Goal: Task Accomplishment & Management: Manage account settings

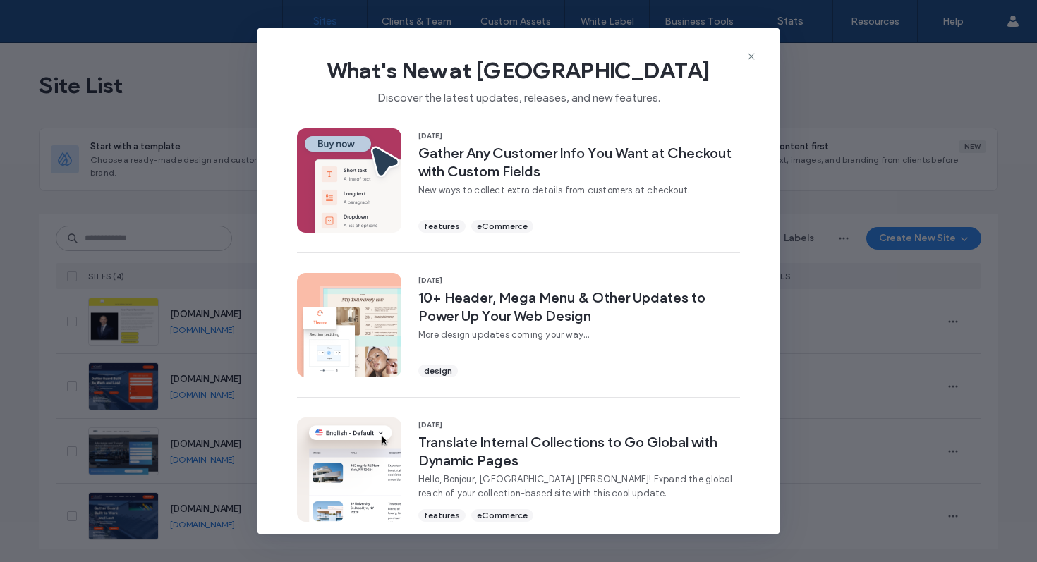
click at [121, 235] on div "What's New at Duda Discover the latest updates, releases, and new features. 11 …" at bounding box center [518, 281] width 1037 height 562
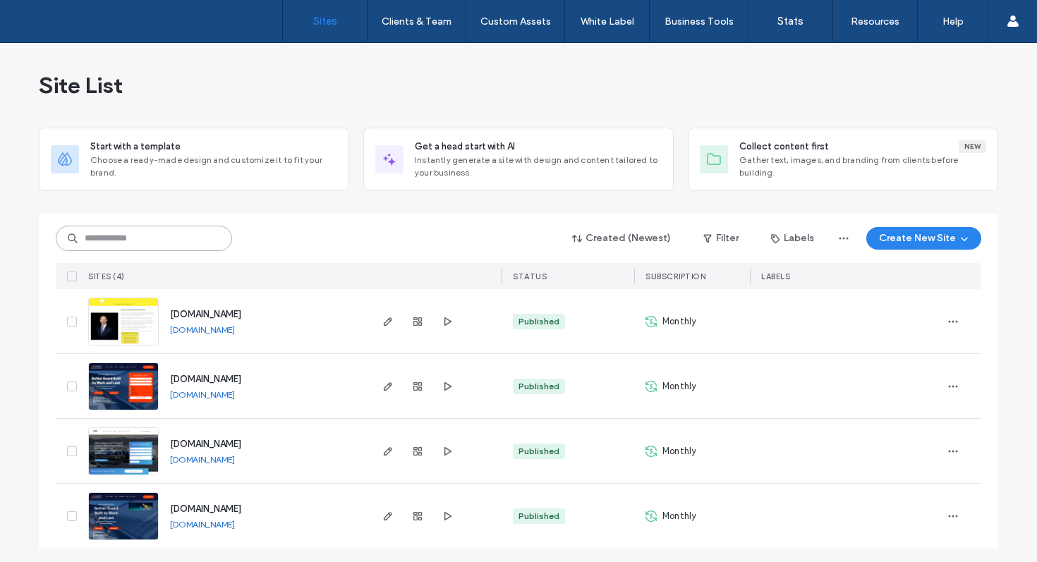
click at [122, 236] on input at bounding box center [144, 238] width 176 height 25
paste input "********"
type input "********"
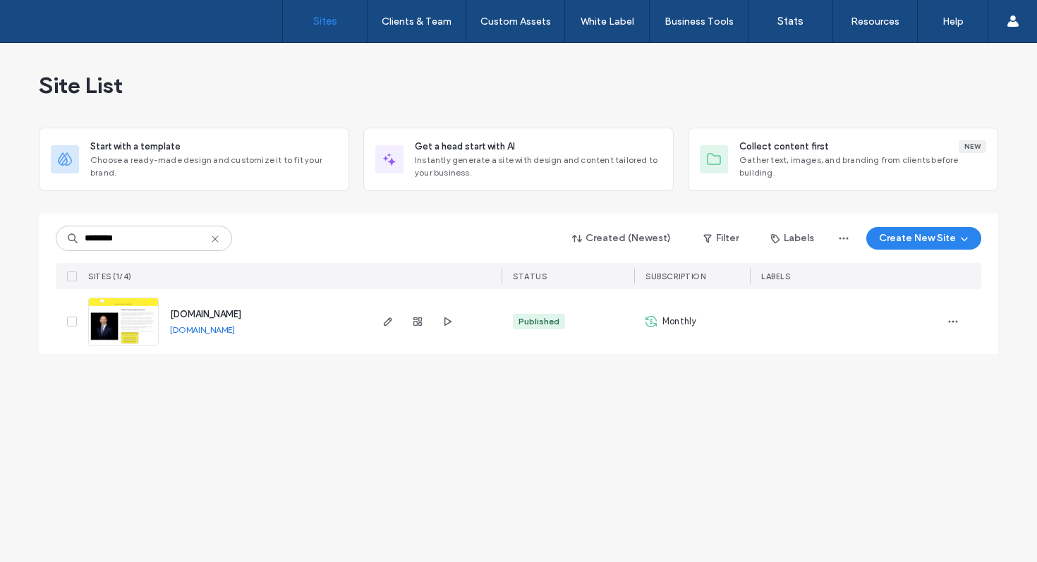
click at [147, 325] on img at bounding box center [123, 346] width 69 height 96
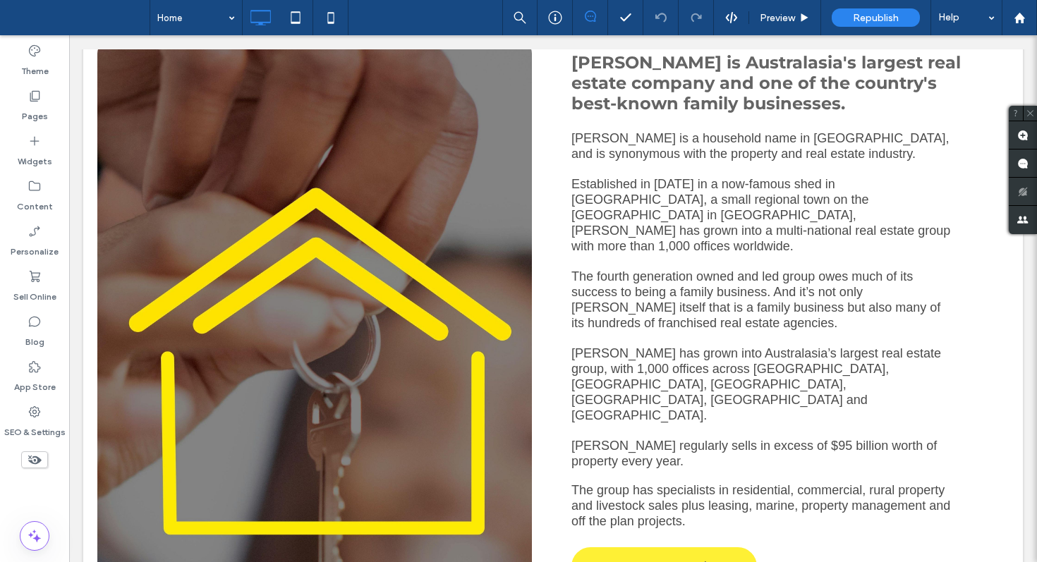
scroll to position [1378, 0]
click at [421, 288] on div "Click To Paste" at bounding box center [314, 344] width 435 height 609
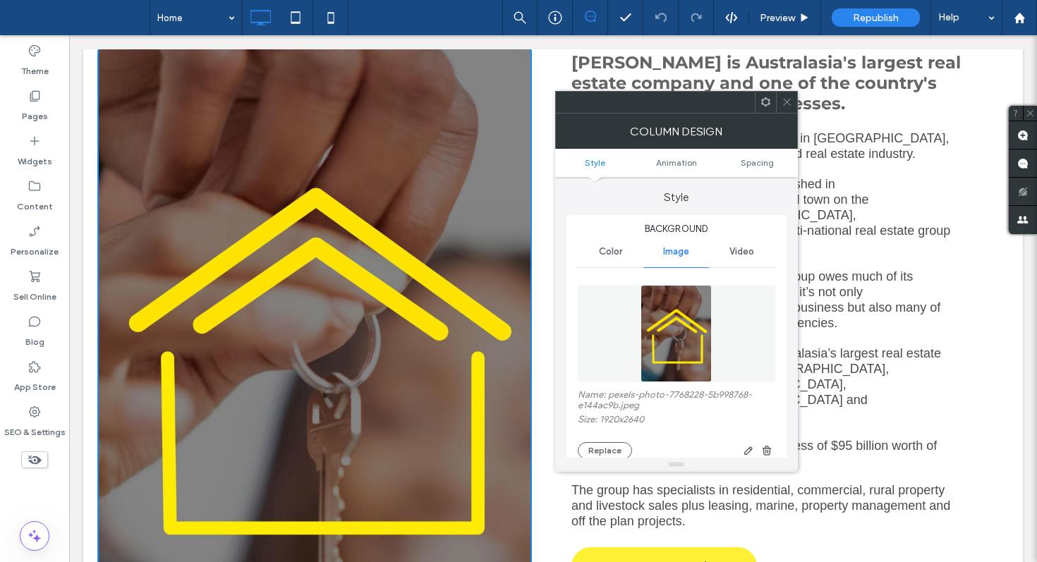
click at [789, 101] on icon at bounding box center [787, 102] width 11 height 11
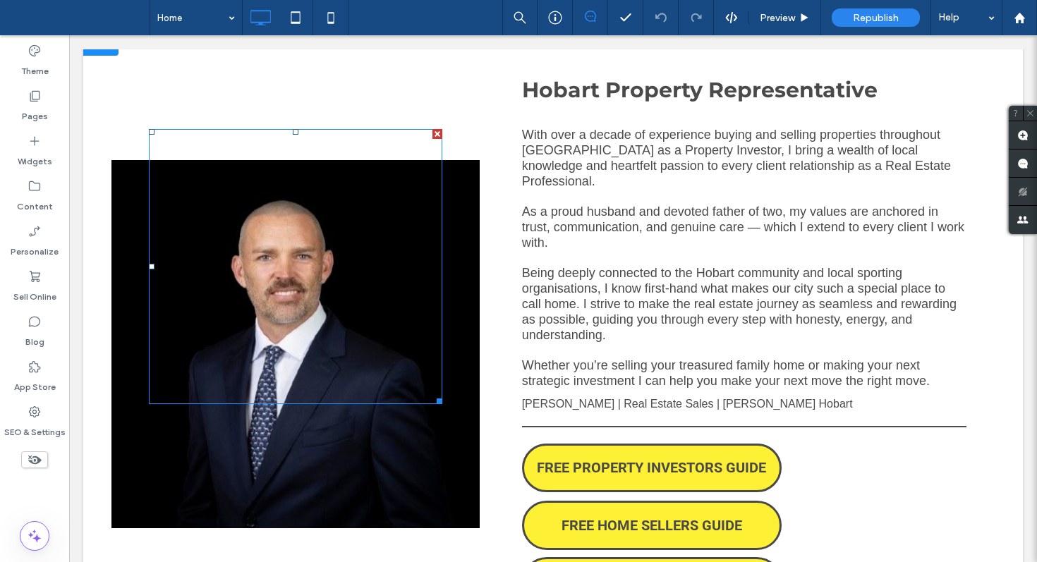
scroll to position [0, 0]
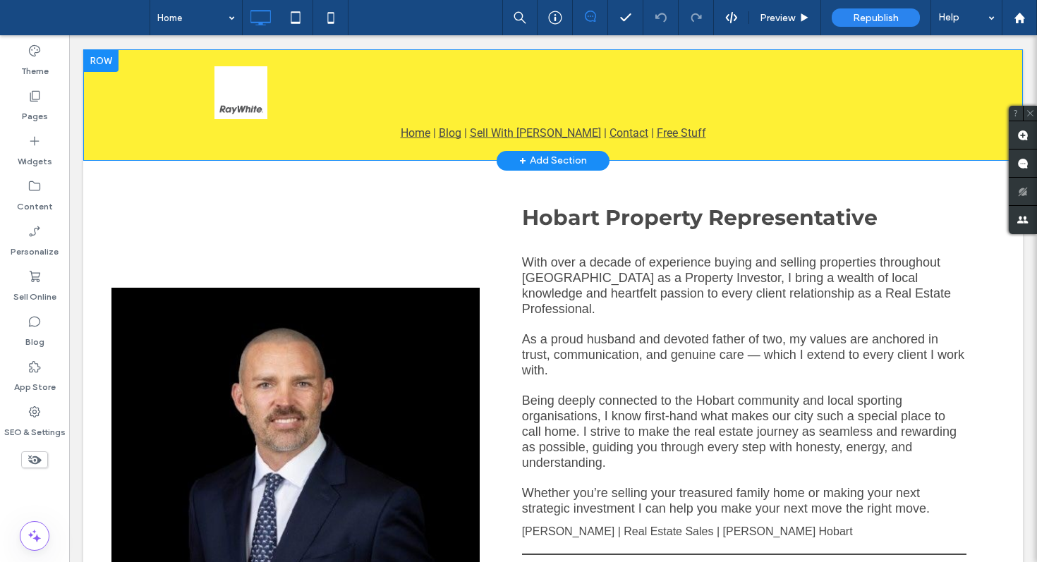
click at [159, 109] on div "Home | Blog | Sell With [PERSON_NAME] | Contact | Free Stuff Click To Paste Row…" at bounding box center [553, 104] width 940 height 111
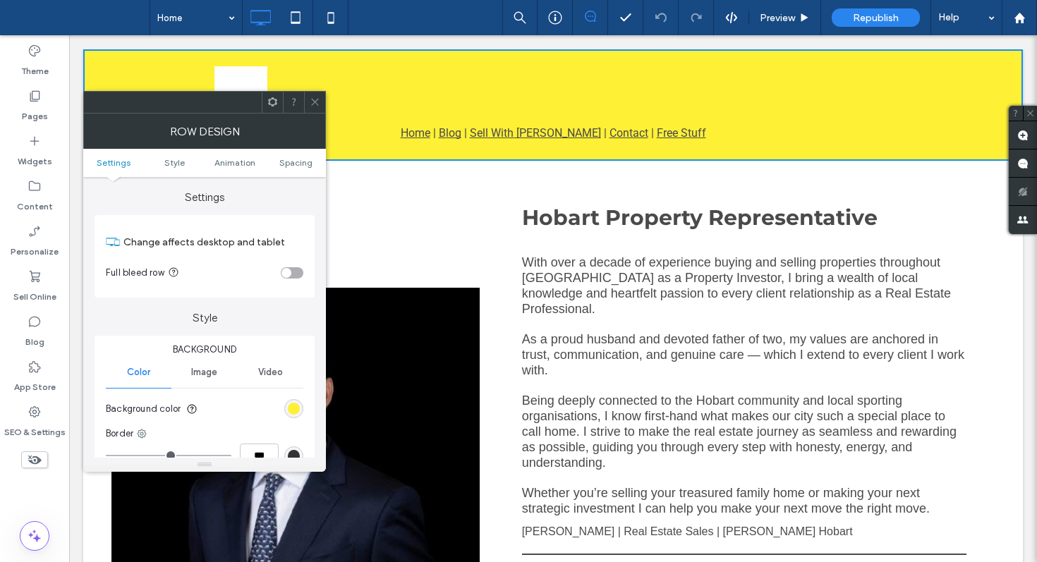
click at [317, 99] on icon at bounding box center [315, 102] width 11 height 11
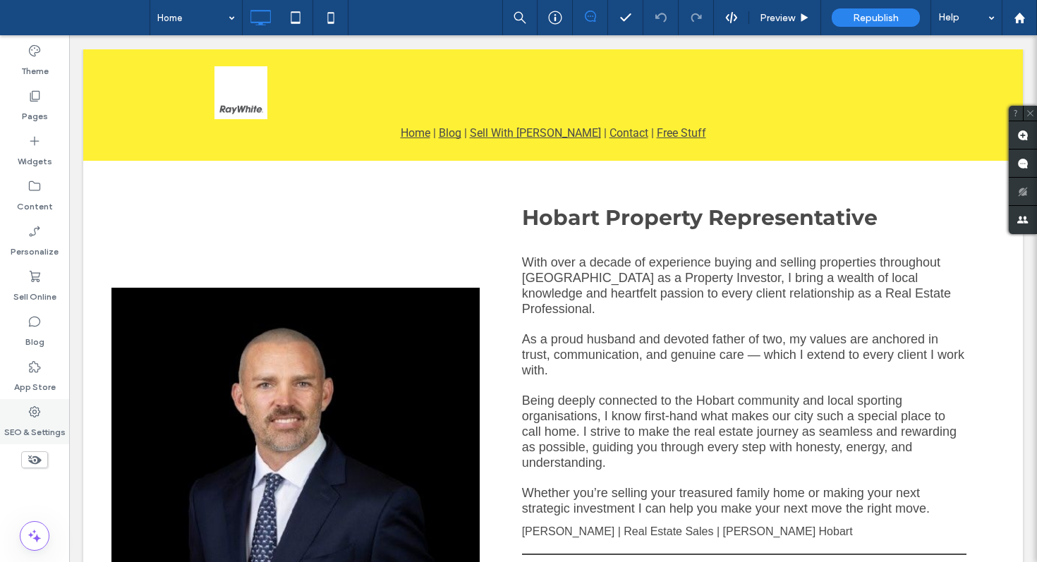
click at [44, 420] on label "SEO & Settings" at bounding box center [34, 429] width 61 height 20
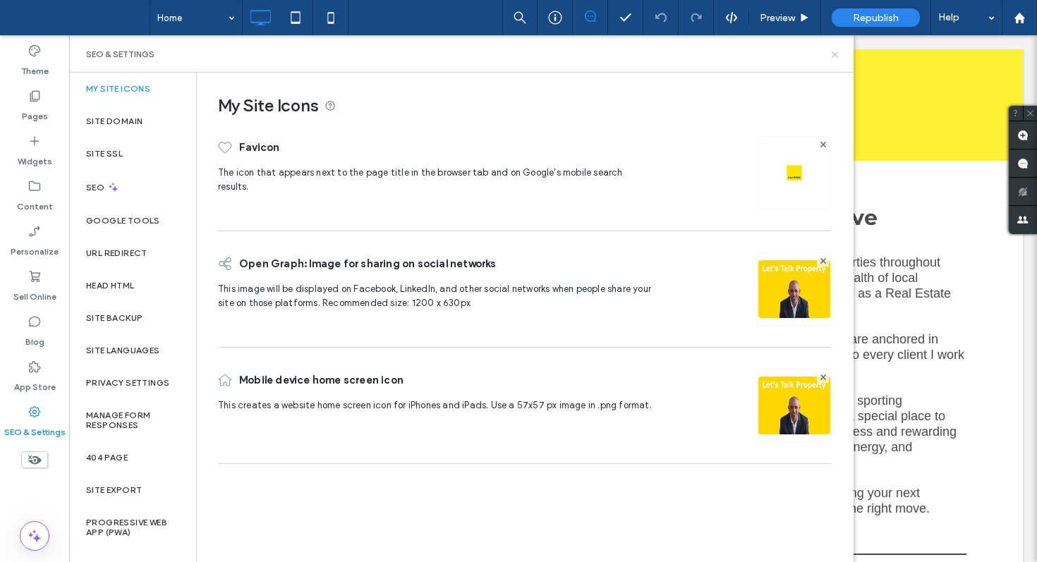
click at [836, 56] on icon at bounding box center [835, 54] width 11 height 11
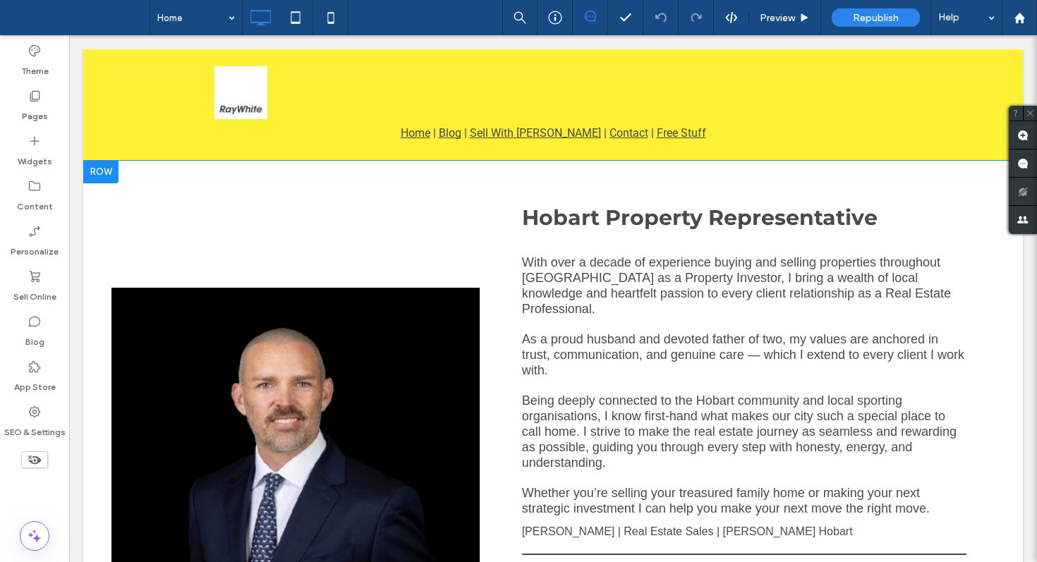
click at [367, 243] on div "Click To Paste" at bounding box center [295, 472] width 368 height 623
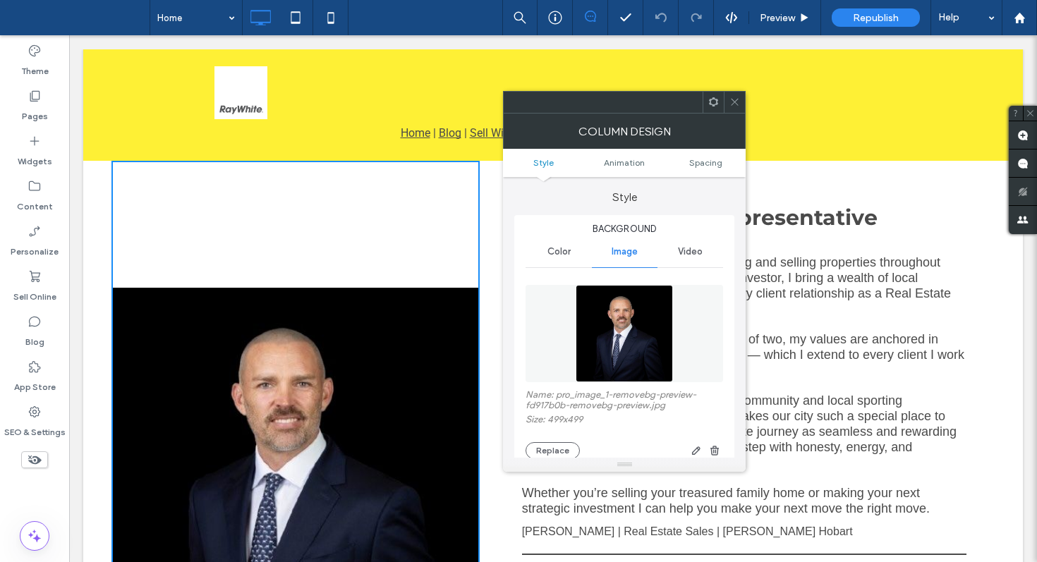
click at [739, 100] on icon at bounding box center [734, 102] width 11 height 11
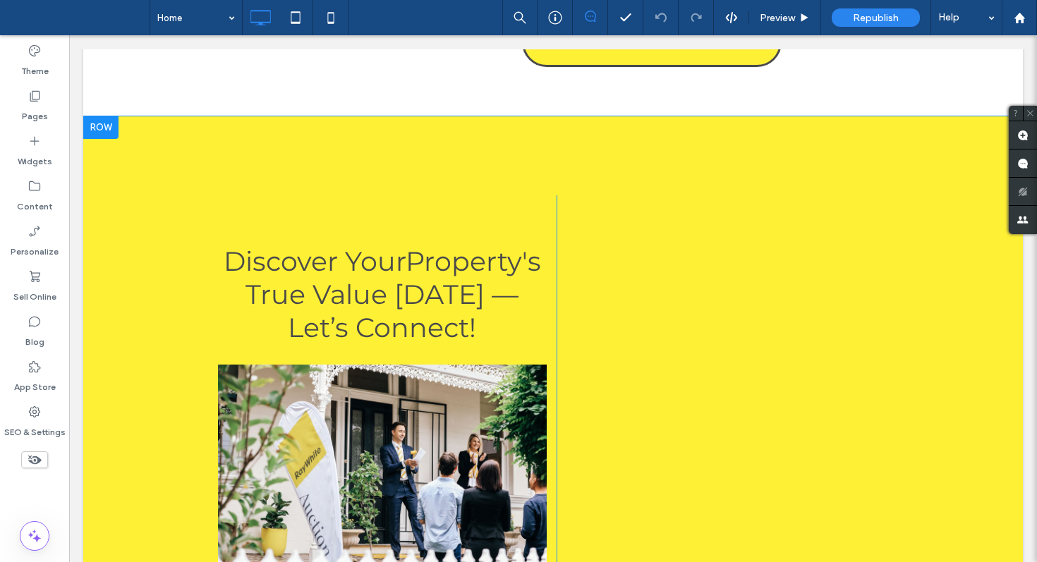
scroll to position [765, 0]
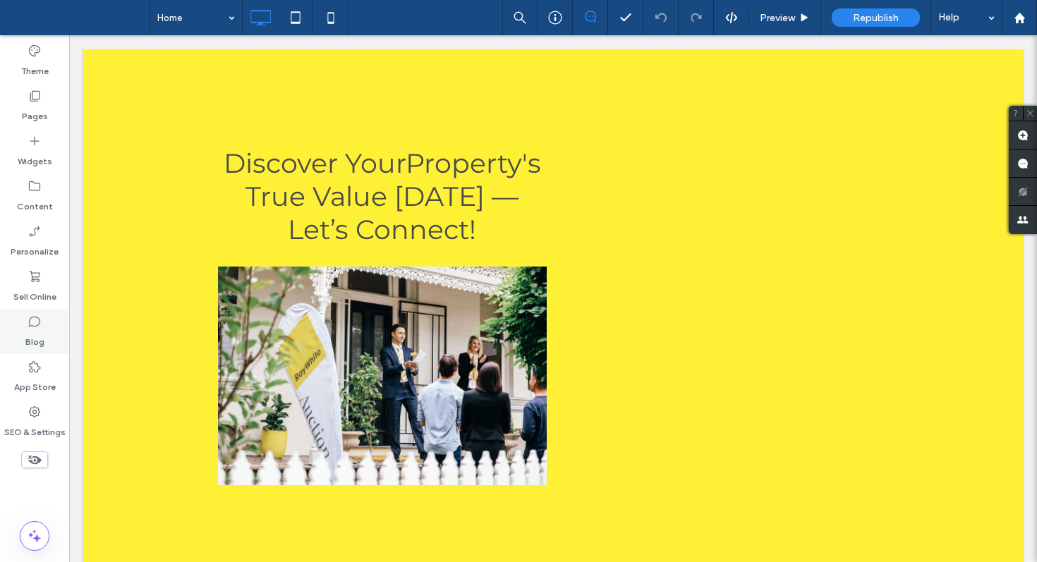
click at [39, 330] on label "Blog" at bounding box center [34, 339] width 19 height 20
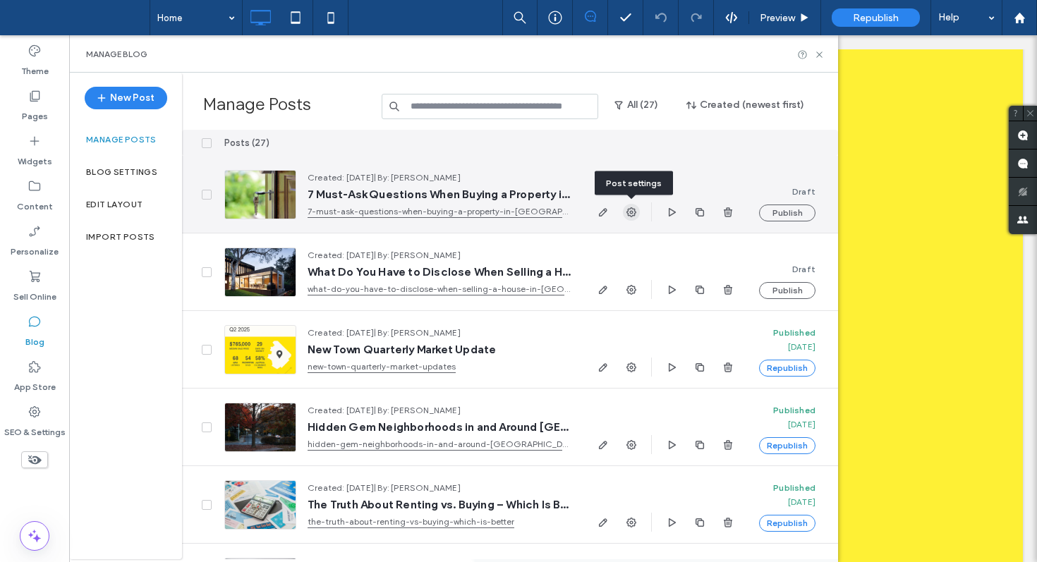
click at [633, 215] on icon "button" at bounding box center [631, 212] width 11 height 11
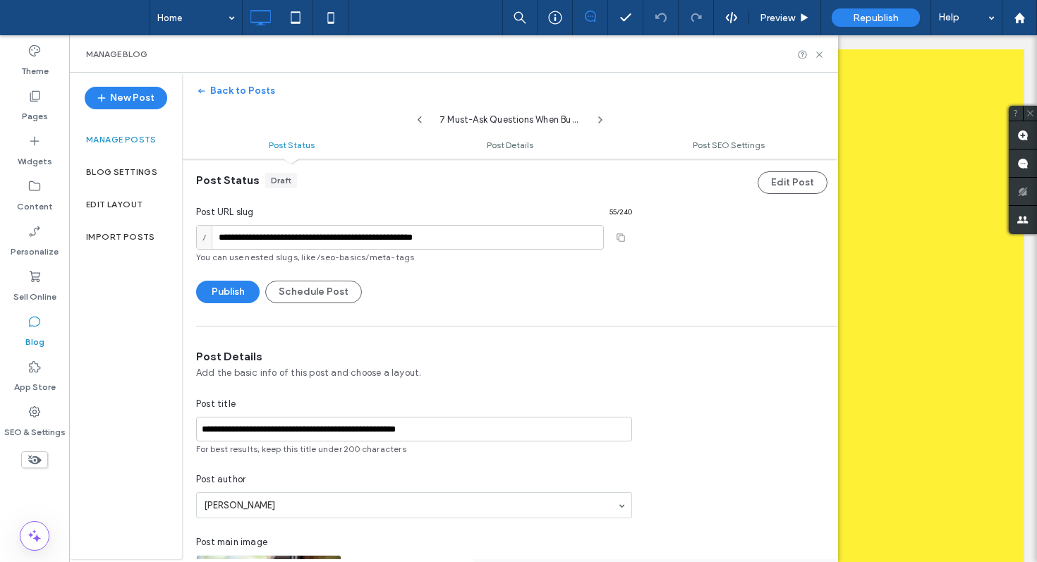
scroll to position [0, 0]
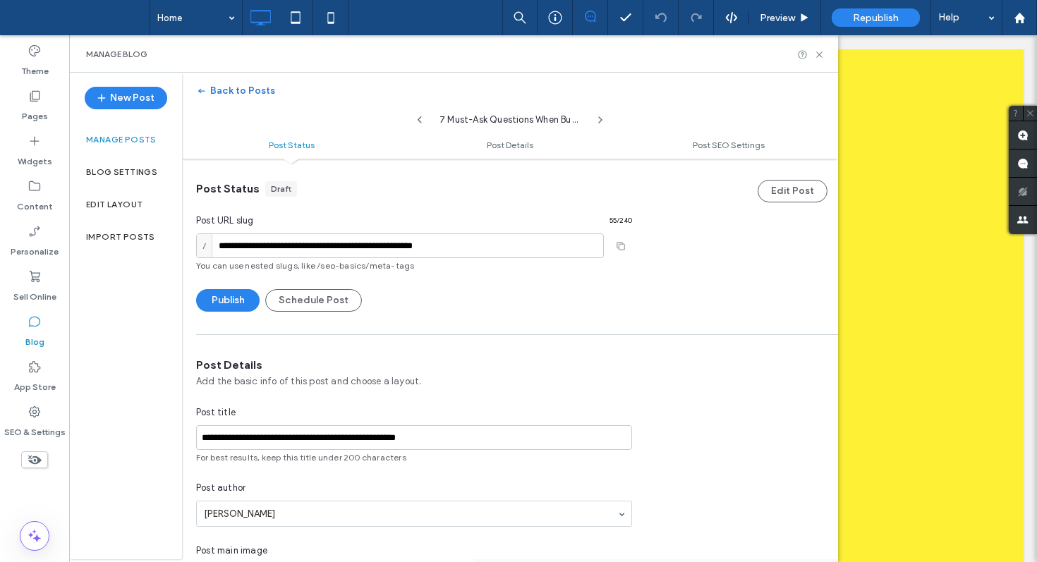
click at [222, 88] on button "Back to Posts" at bounding box center [235, 91] width 79 height 23
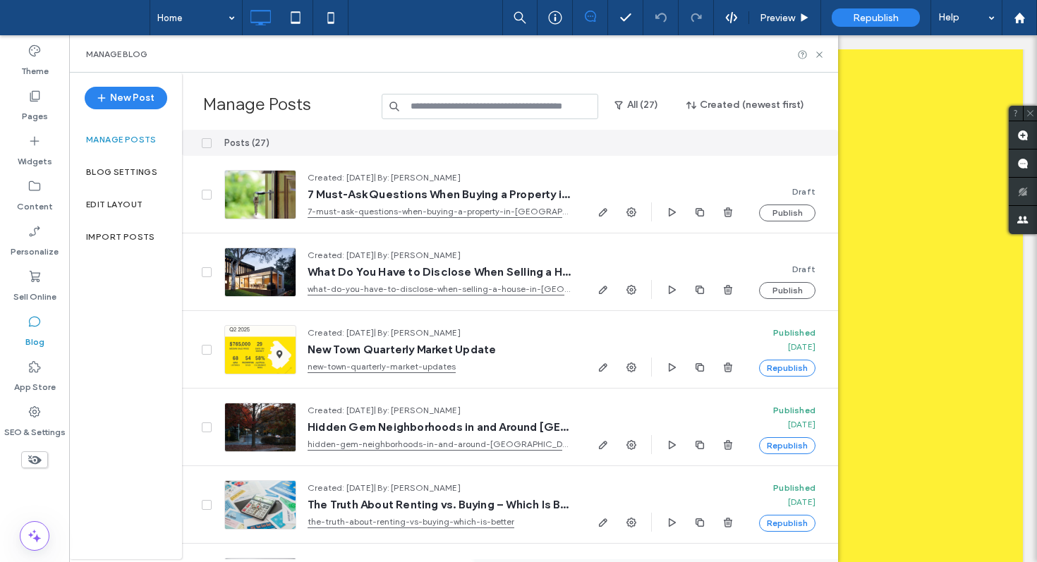
click at [434, 107] on input at bounding box center [490, 106] width 217 height 25
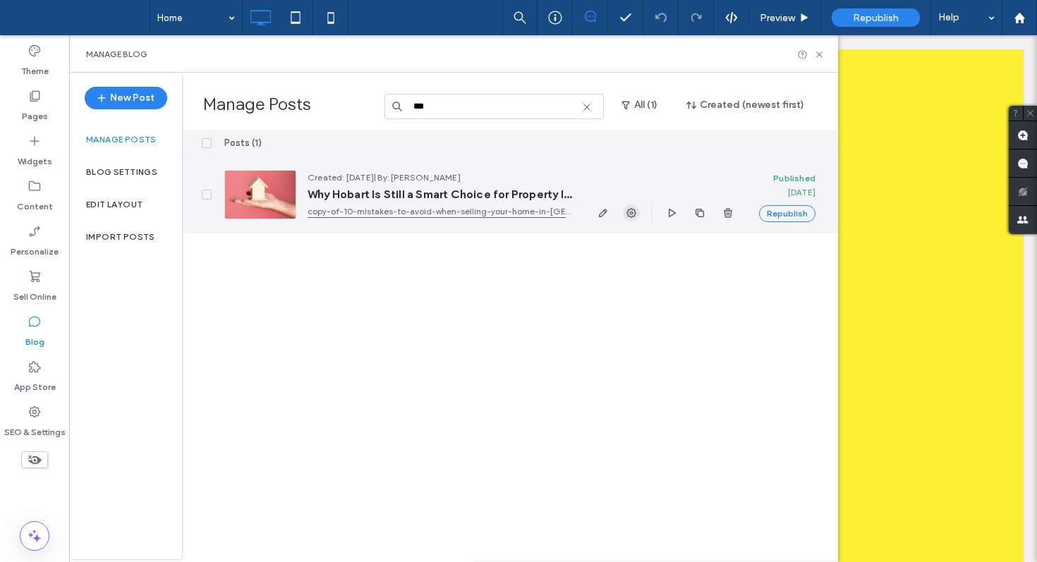
type input "***"
click at [633, 215] on icon "button" at bounding box center [631, 212] width 11 height 11
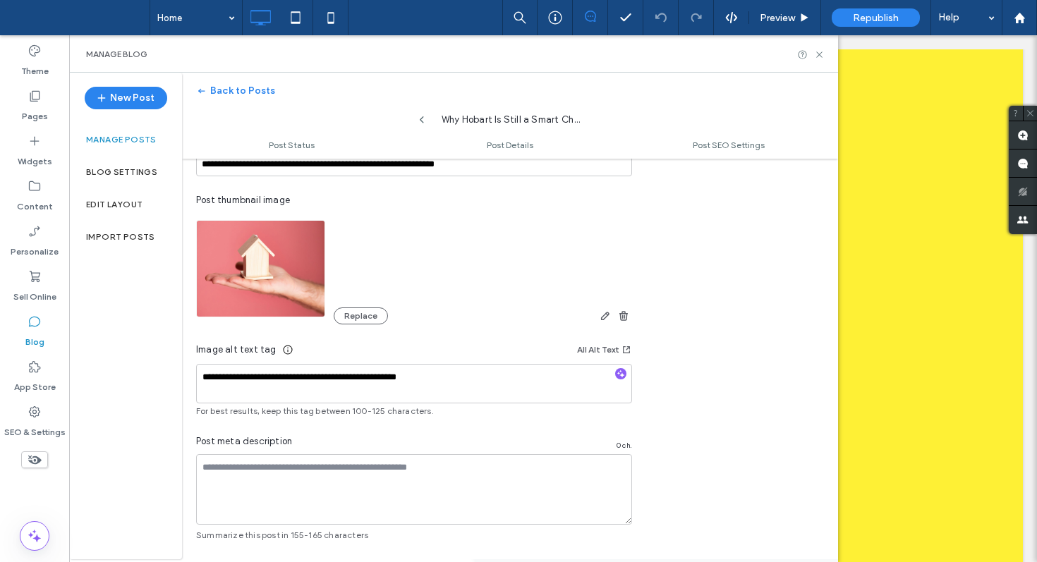
scroll to position [914, 0]
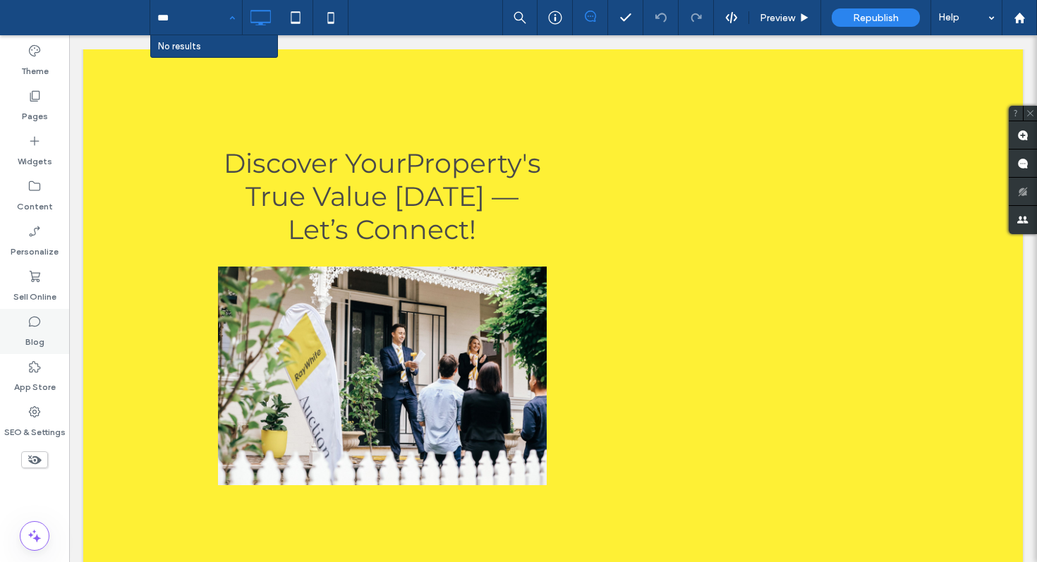
type input "***"
click at [37, 338] on label "Blog" at bounding box center [34, 339] width 19 height 20
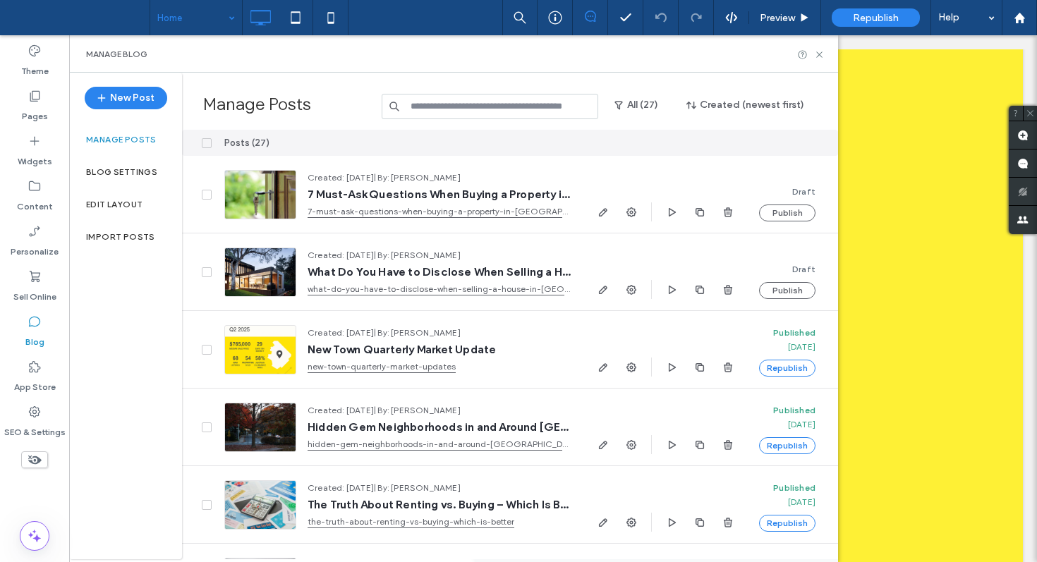
click at [449, 104] on input at bounding box center [490, 106] width 217 height 25
type input "***"
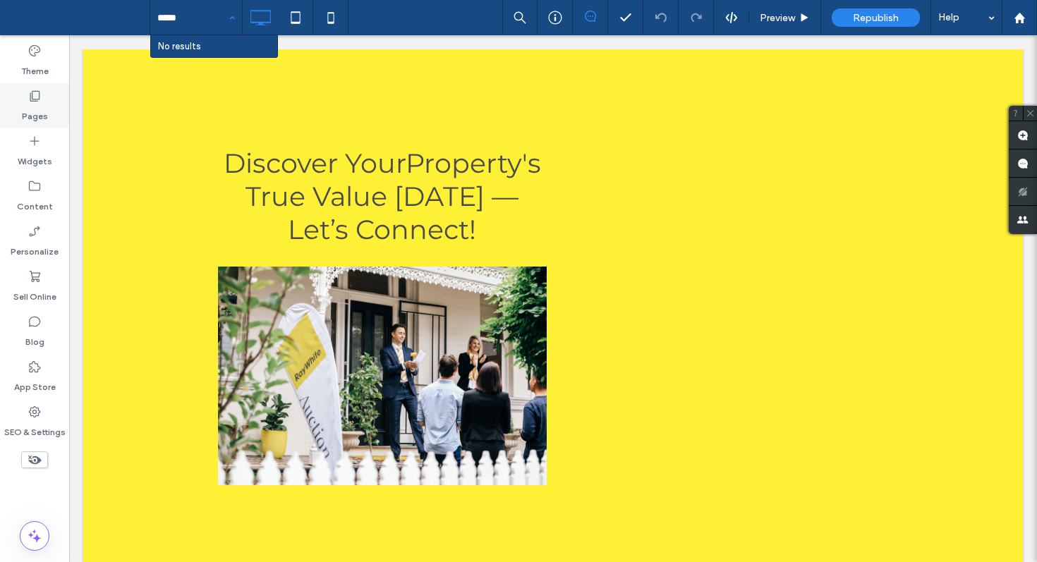
type input "*****"
click at [40, 105] on label "Pages" at bounding box center [35, 113] width 26 height 20
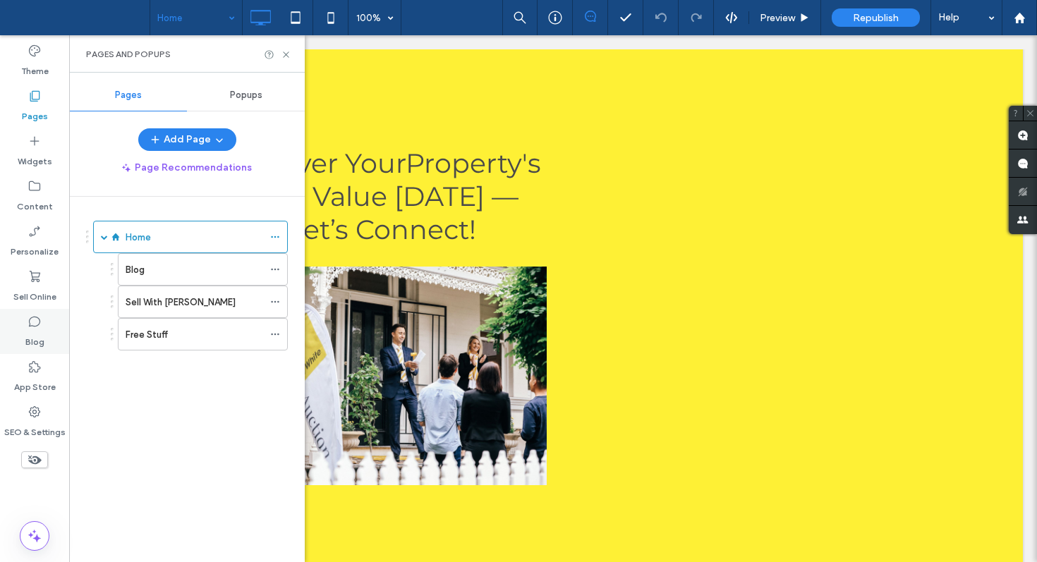
click at [36, 341] on label "Blog" at bounding box center [34, 339] width 19 height 20
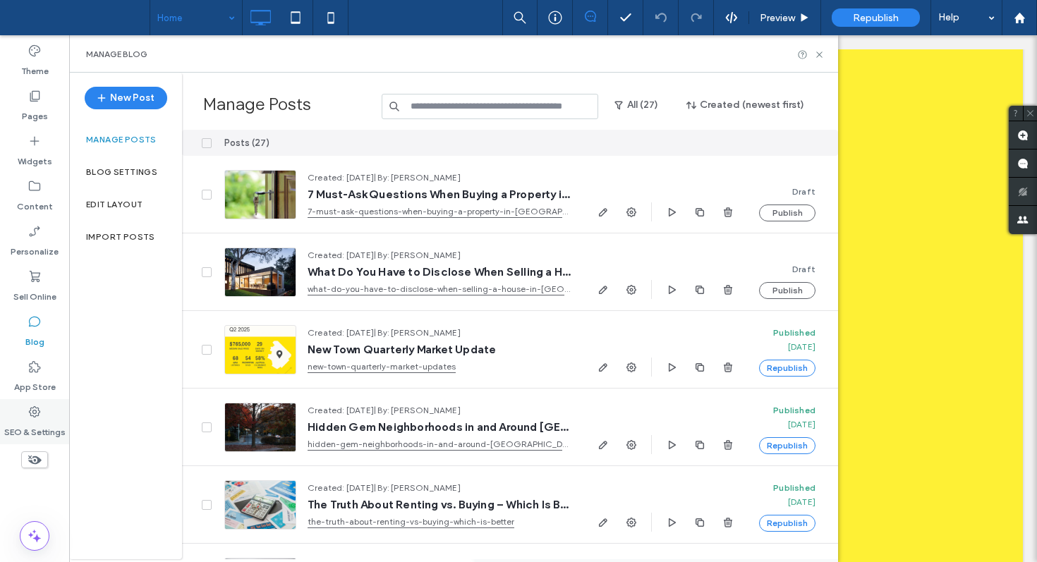
click at [44, 425] on label "SEO & Settings" at bounding box center [34, 429] width 61 height 20
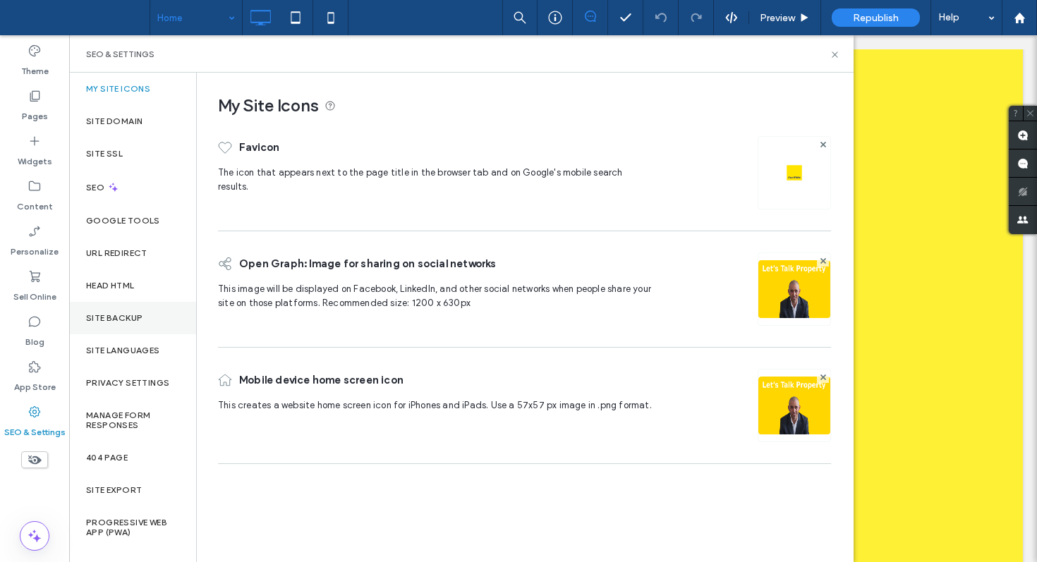
click at [143, 319] on div "Site Backup" at bounding box center [132, 318] width 127 height 32
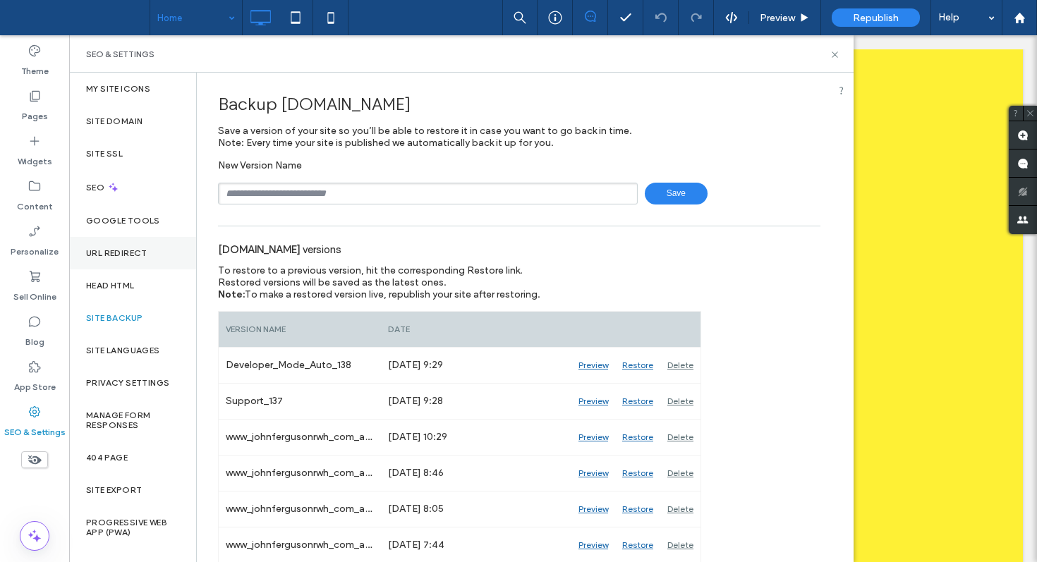
click at [135, 255] on label "URL Redirect" at bounding box center [116, 253] width 61 height 10
